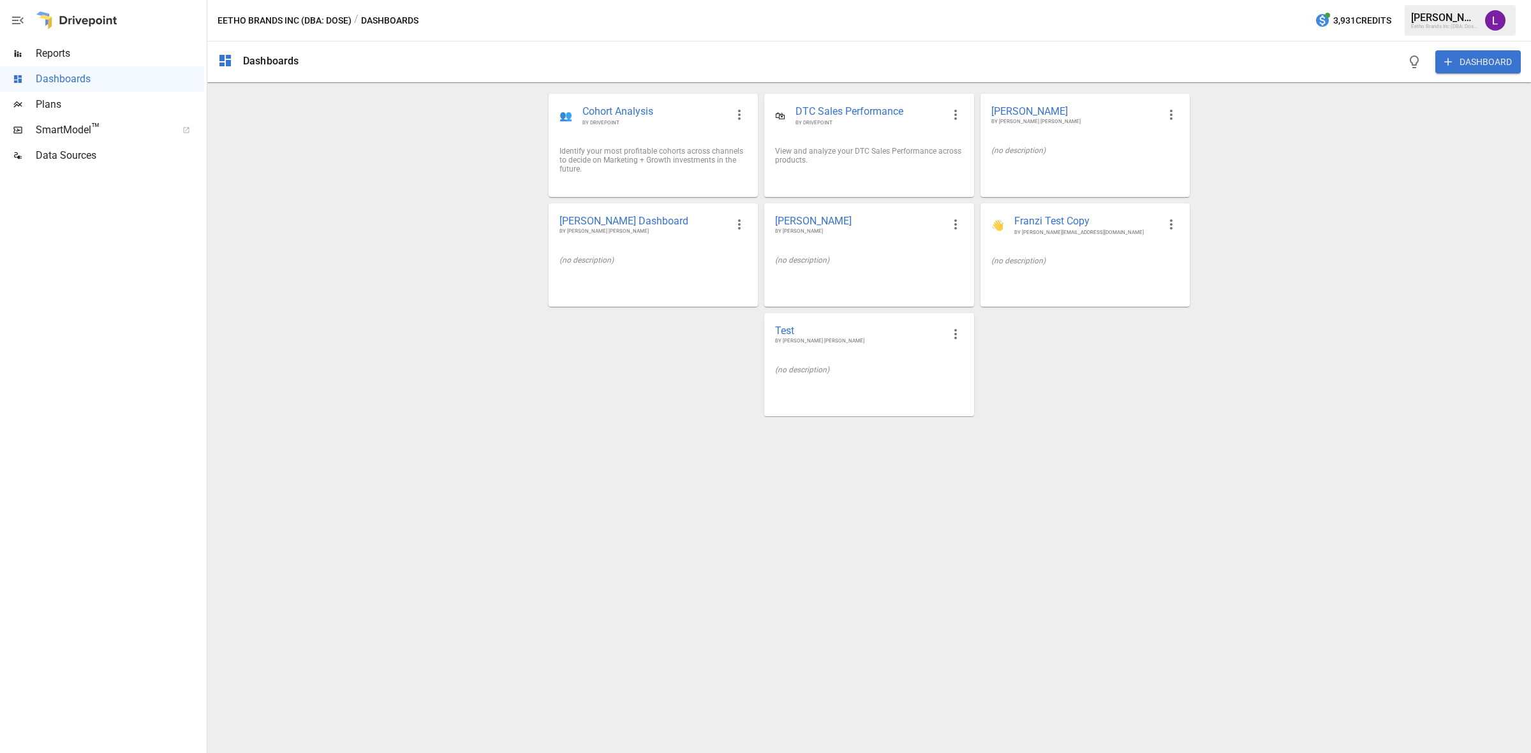
click at [619, 82] on div "Dashboards DASHBOARD" at bounding box center [869, 61] width 1324 height 41
click at [626, 126] on span "BY DRIVEPOINT" at bounding box center [655, 122] width 144 height 7
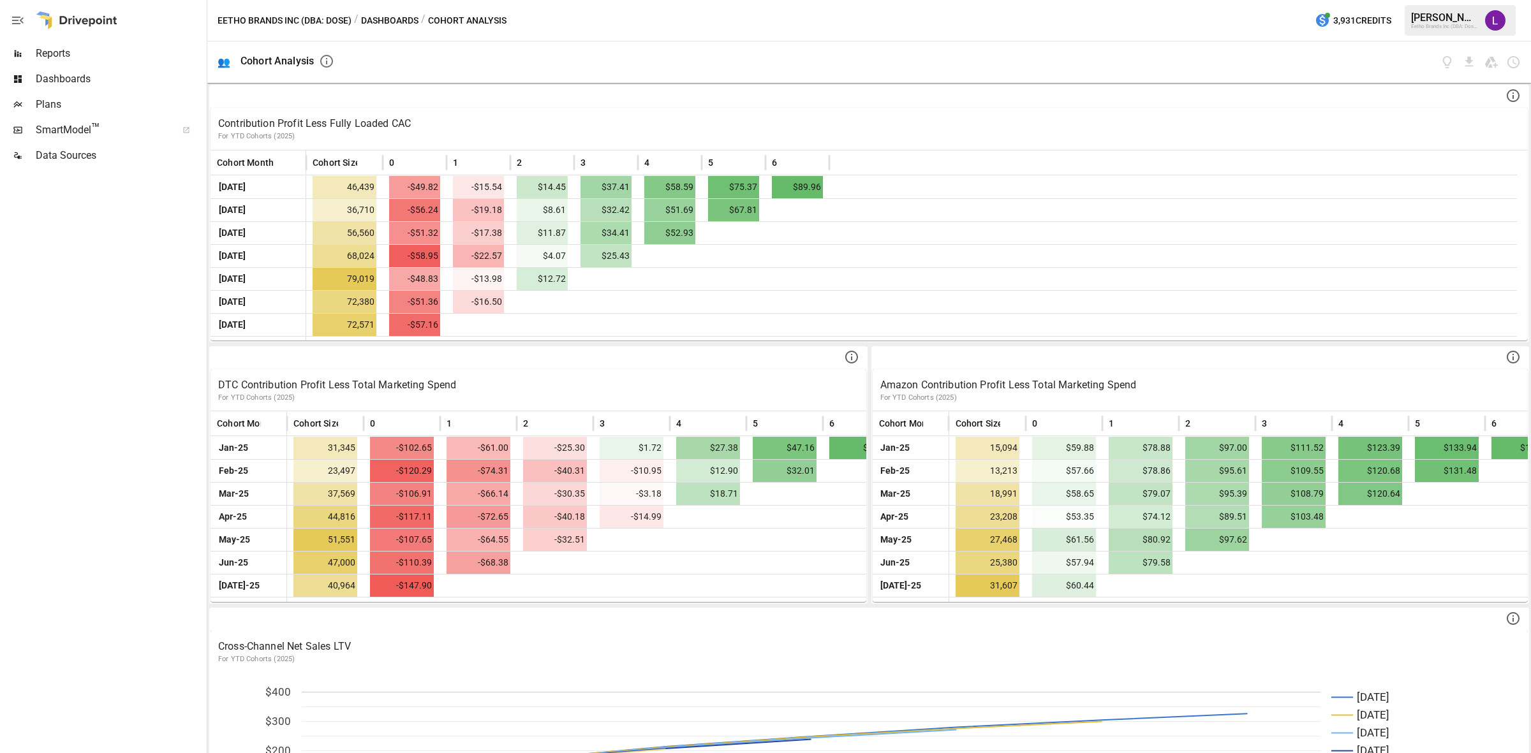
click at [55, 59] on span "Reports" at bounding box center [120, 53] width 168 height 15
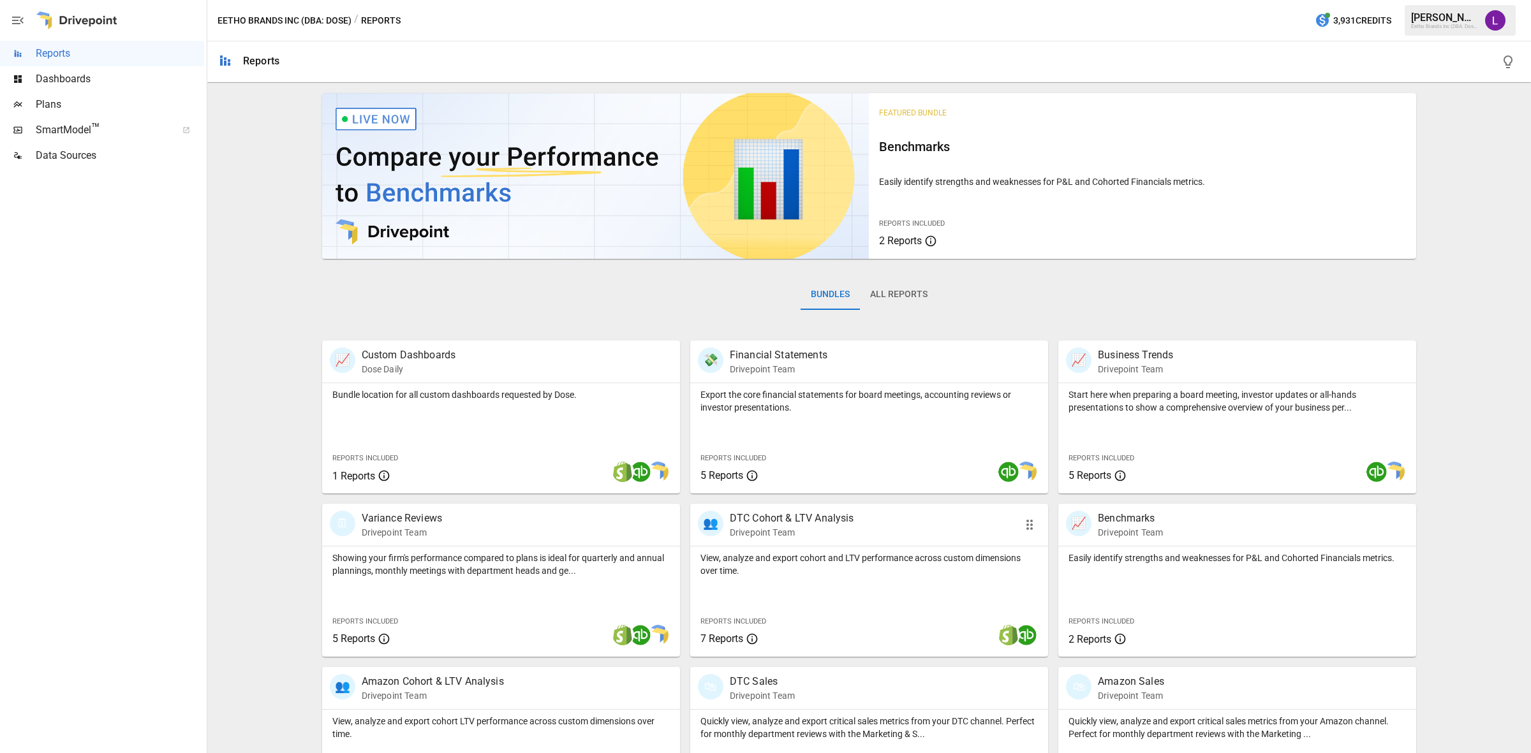
click at [808, 563] on p "View, analyze and export cohort and LTV performance across custom dimensions ov…" at bounding box center [870, 565] width 338 height 26
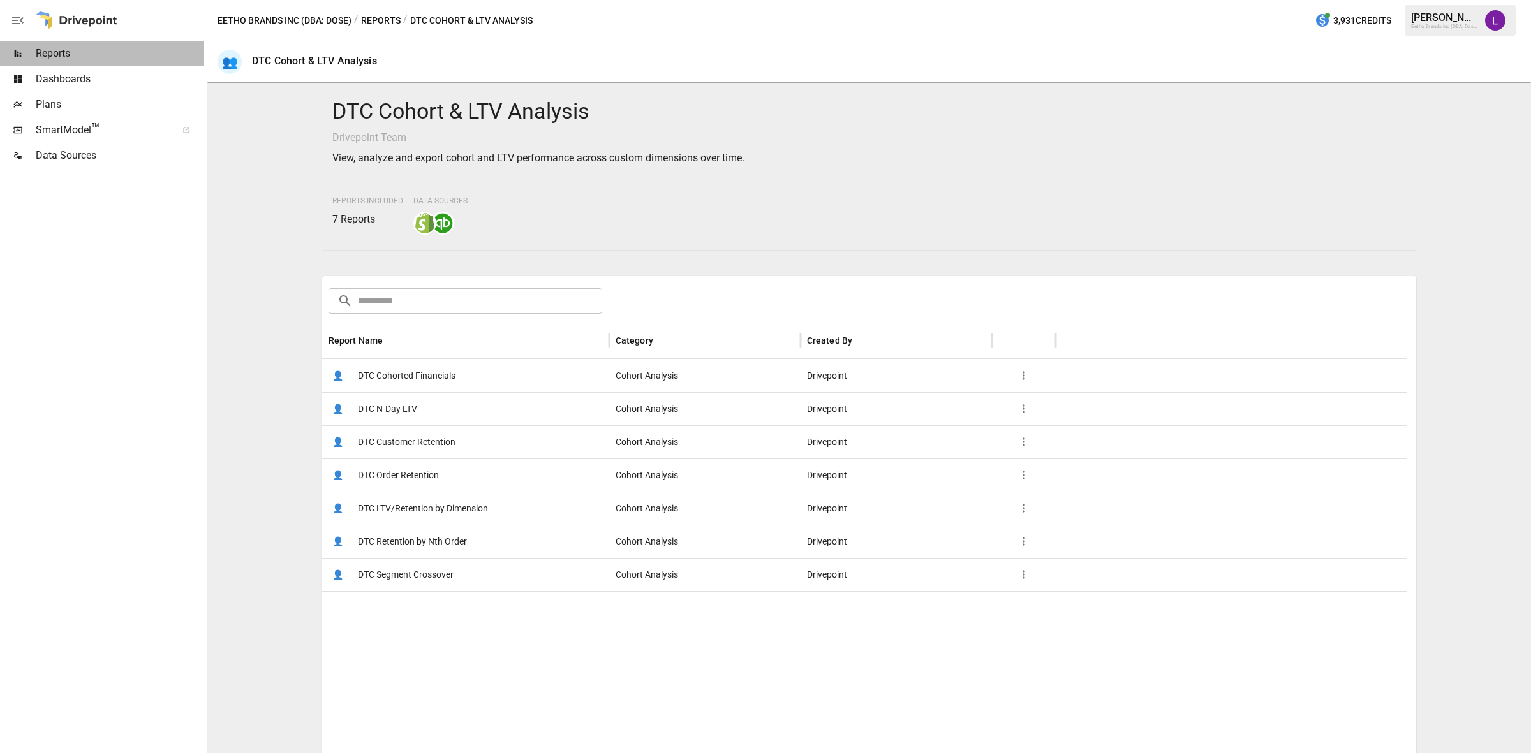
click at [70, 56] on span "Reports" at bounding box center [120, 53] width 168 height 15
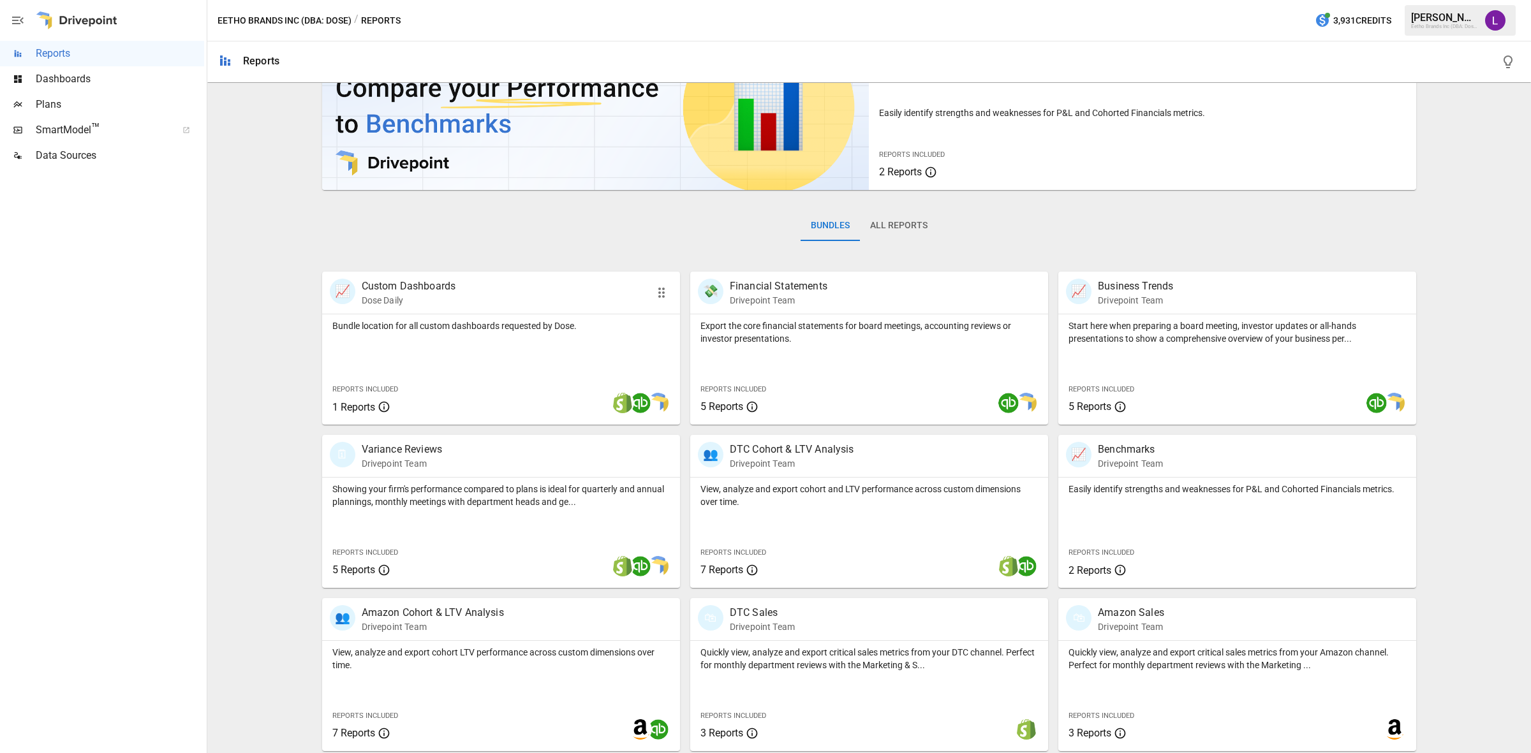
scroll to position [71, 0]
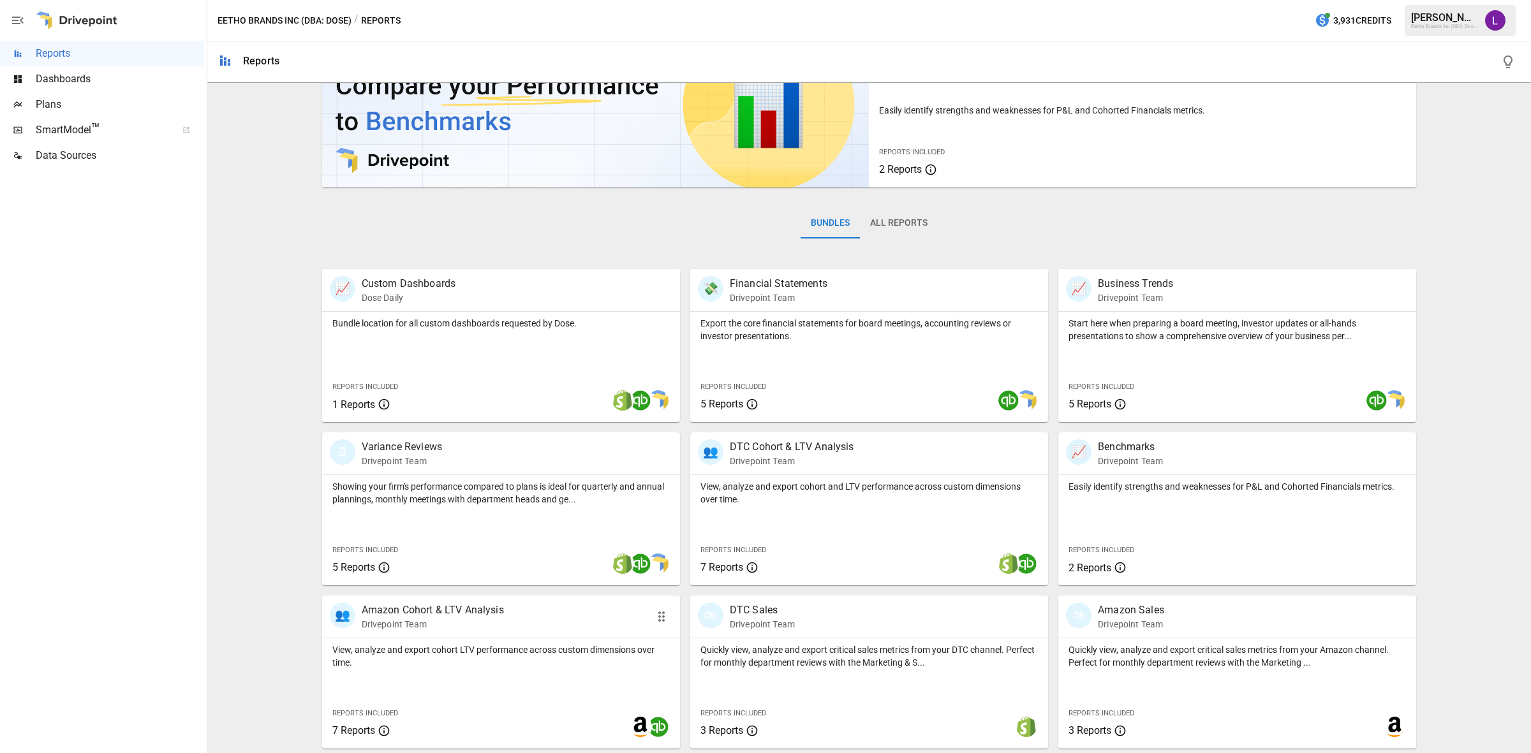
click at [515, 664] on p "View, analyze and export cohort LTV performance across custom dimensions over t…" at bounding box center [501, 657] width 338 height 26
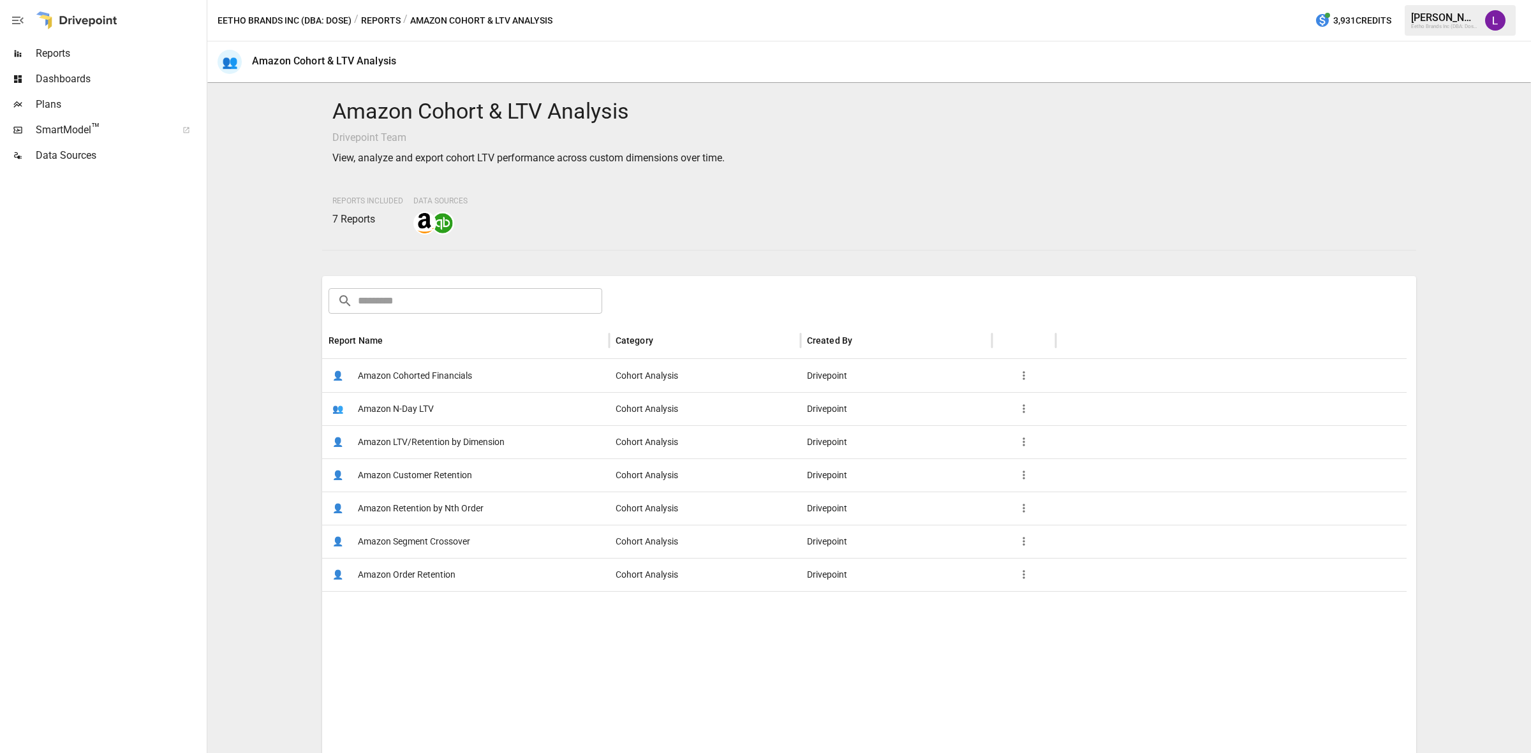
click at [470, 474] on span "Amazon Customer Retention" at bounding box center [415, 475] width 114 height 33
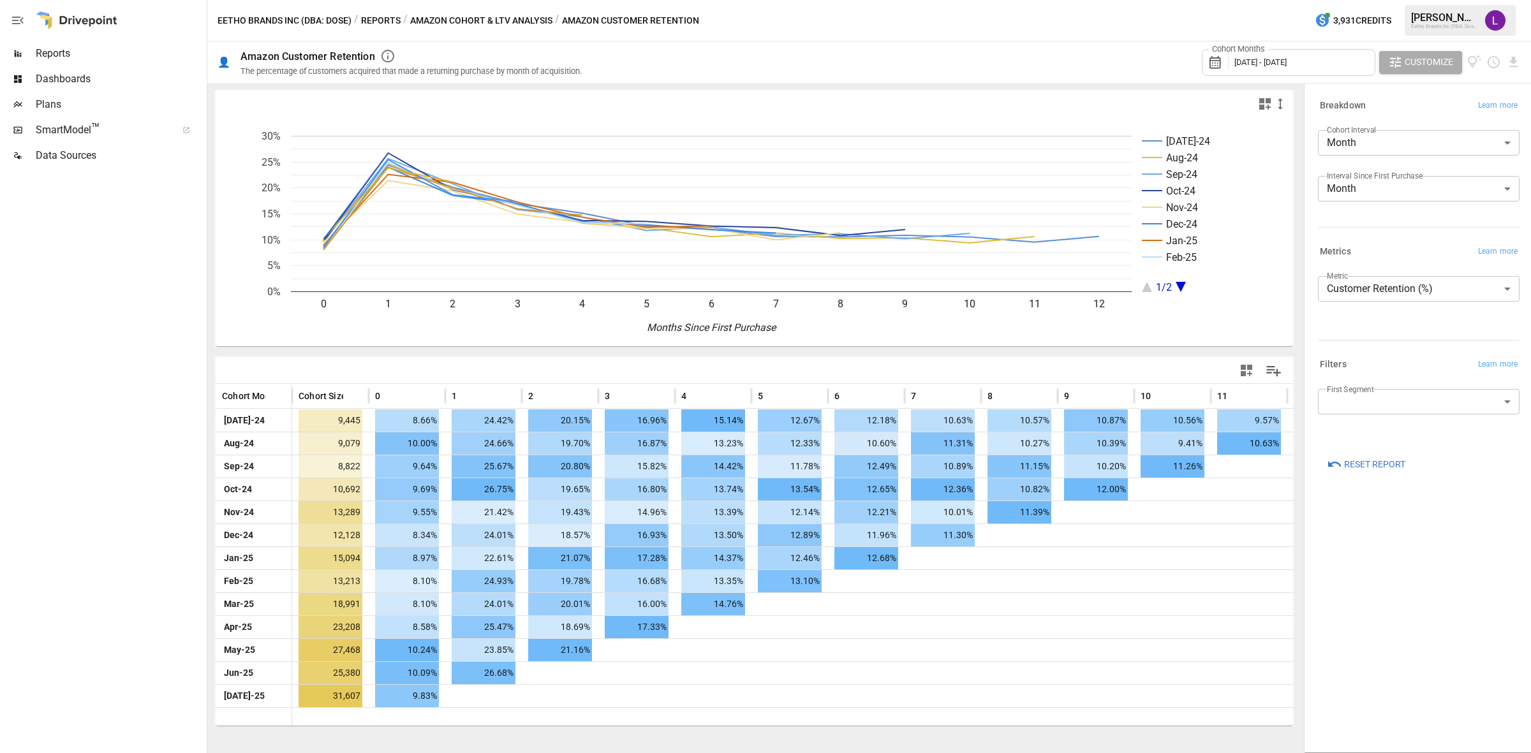
click at [1427, 0] on body "Reports Dashboards Plans SmartModel ™ Data Sources Eetho Brands Inc (DBA: Dose)…" at bounding box center [765, 0] width 1531 height 0
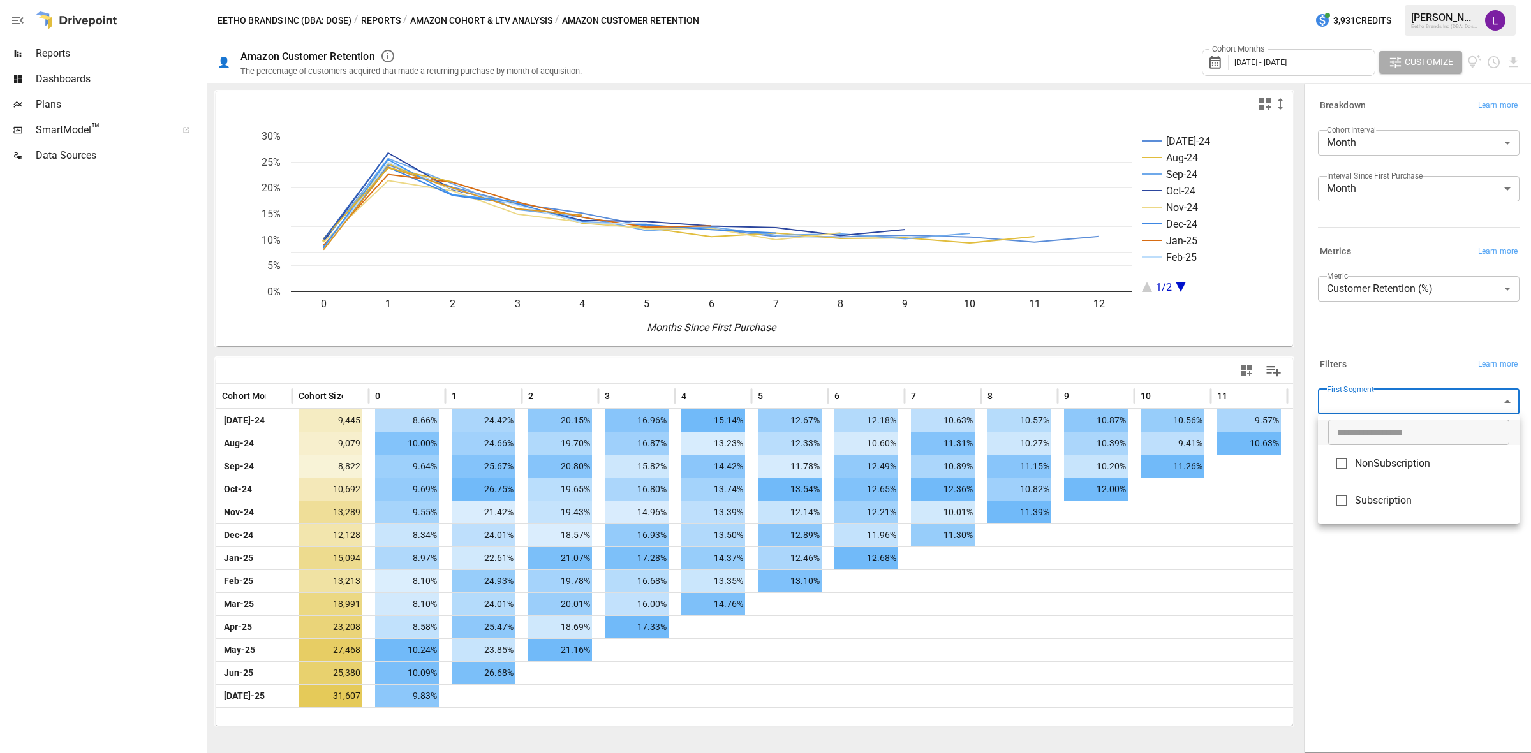
click at [1383, 493] on span "Subscription" at bounding box center [1432, 500] width 154 height 15
type input "**********"
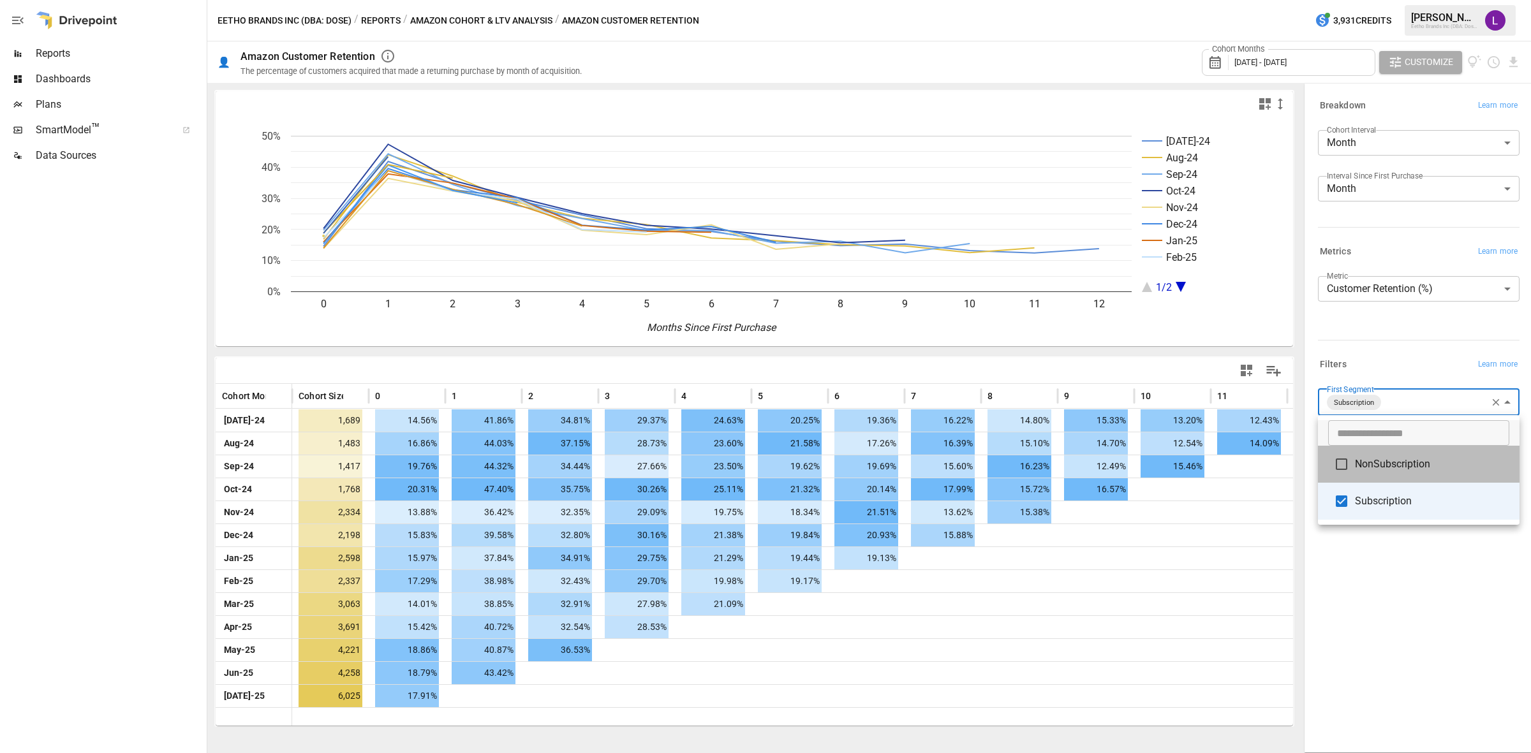
click at [1392, 461] on span "NonSubscription" at bounding box center [1432, 464] width 154 height 15
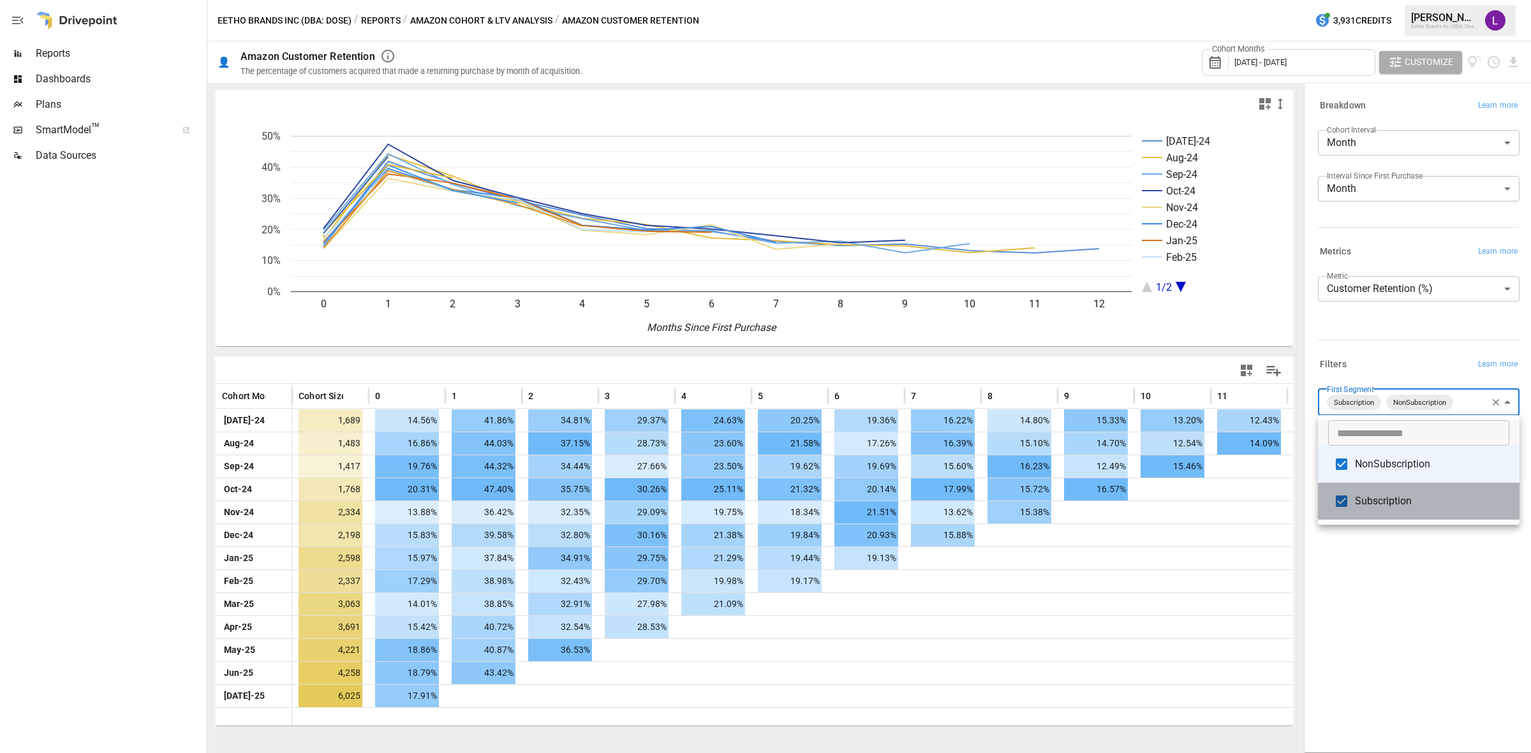
click at [1374, 501] on span "Subscription" at bounding box center [1432, 501] width 154 height 15
type input "**********"
